Goal: Transaction & Acquisition: Purchase product/service

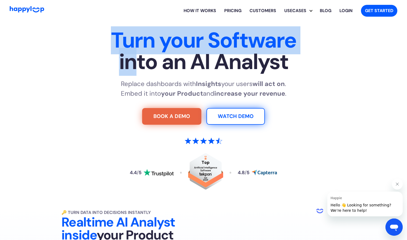
drag, startPoint x: 108, startPoint y: 46, endPoint x: 137, endPoint y: 75, distance: 41.1
click at [137, 73] on h1 "Turn your Software into an AI Analyst" at bounding box center [204, 51] width 336 height 43
click at [137, 73] on span "into an AI Analyst" at bounding box center [204, 62] width 336 height 22
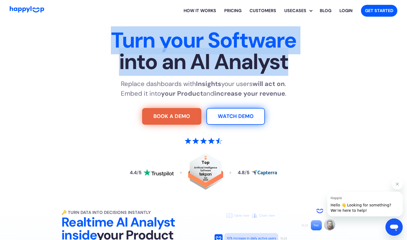
drag, startPoint x: 112, startPoint y: 31, endPoint x: 302, endPoint y: 64, distance: 192.4
click at [302, 64] on h1 "Turn your Software into an AI Analyst" at bounding box center [204, 51] width 336 height 43
click at [302, 64] on span "into an AI Analyst" at bounding box center [204, 62] width 336 height 22
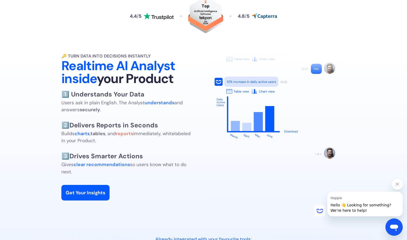
scroll to position [141, 0]
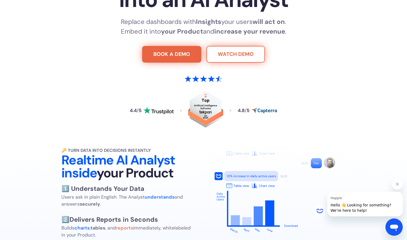
click at [235, 55] on link "WATCH DEMO" at bounding box center [236, 54] width 58 height 17
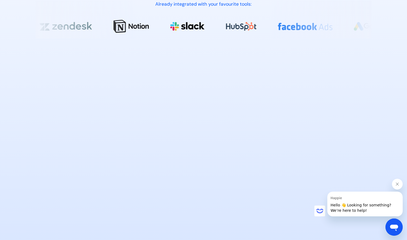
click at [221, 233] on div at bounding box center [204, 149] width 336 height 202
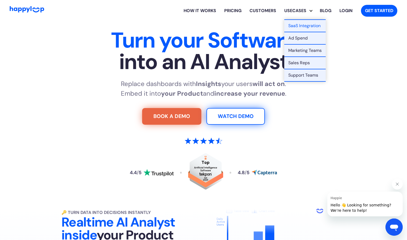
scroll to position [0, 0]
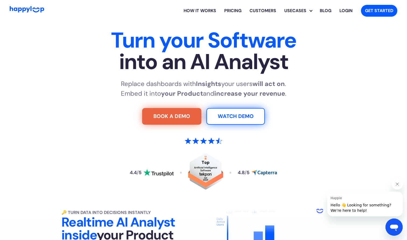
click at [230, 11] on link "Pricing" at bounding box center [232, 10] width 25 height 17
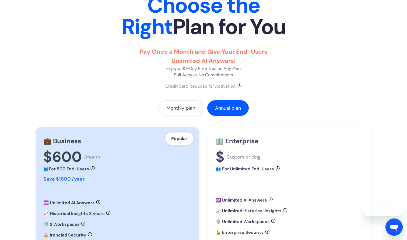
scroll to position [46, 0]
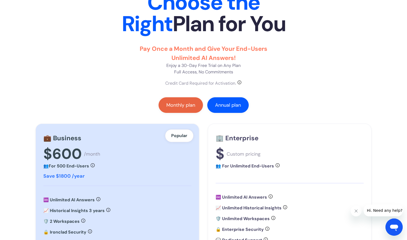
click at [193, 101] on link "Monthly plan" at bounding box center [181, 105] width 44 height 16
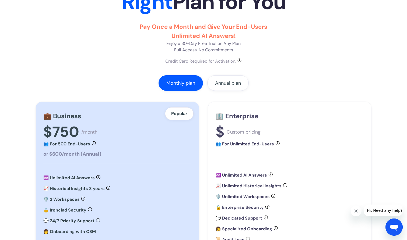
scroll to position [72, 0]
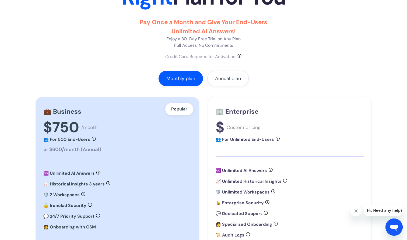
click at [223, 88] on div "Monthly plan Annual plan Popular 💼 Business $750 /month 👥 For 500 End-Users Sup…" at bounding box center [204, 192] width 336 height 243
click at [222, 81] on div "Annual plan" at bounding box center [228, 78] width 26 height 5
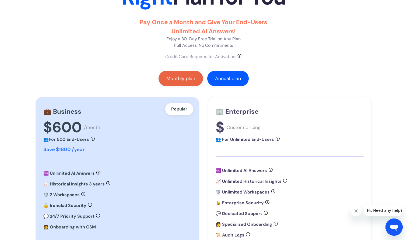
click at [186, 74] on link "Monthly plan" at bounding box center [181, 79] width 44 height 16
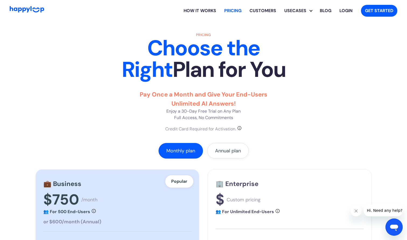
scroll to position [0, 0]
click at [27, 7] on img "Go to Home Page" at bounding box center [27, 9] width 34 height 6
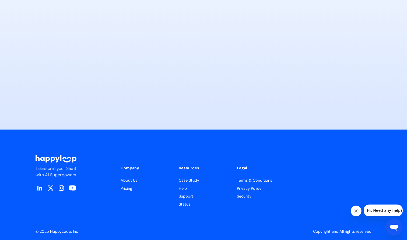
scroll to position [2635, 0]
